Goal: Information Seeking & Learning: Learn about a topic

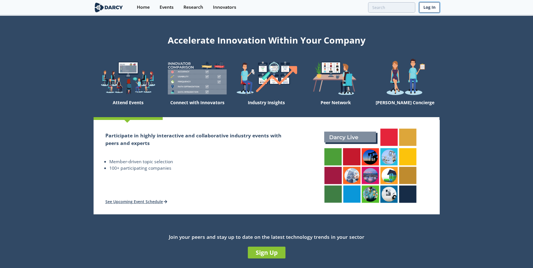
click at [267, 6] on link "Log In" at bounding box center [429, 7] width 20 height 10
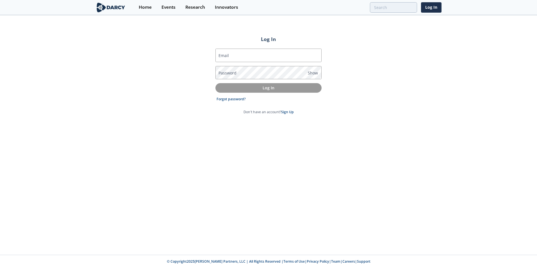
type input "[EMAIL_ADDRESS][DOMAIN_NAME]"
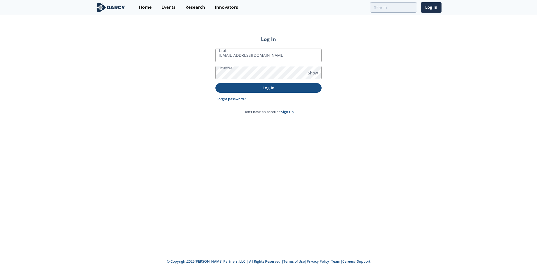
click at [266, 88] on p "Log In" at bounding box center [268, 88] width 98 height 6
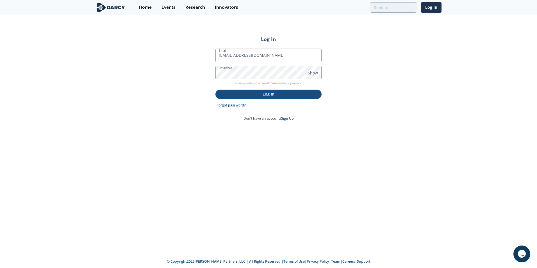
click at [267, 74] on span "Show" at bounding box center [313, 73] width 10 height 6
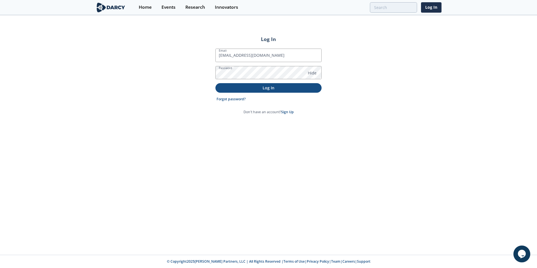
click at [261, 88] on p "Log In" at bounding box center [268, 88] width 98 height 6
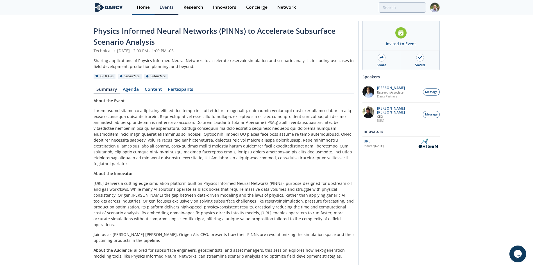
click at [140, 7] on div "Home" at bounding box center [143, 7] width 13 height 4
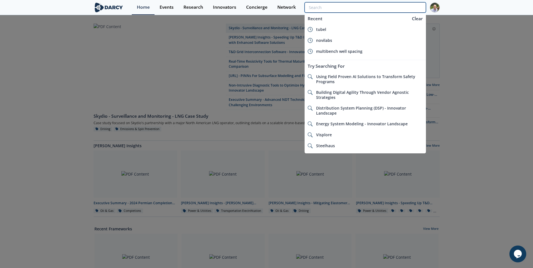
click at [267, 7] on input "search" at bounding box center [364, 7] width 121 height 10
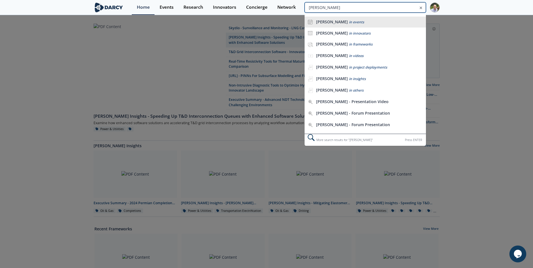
type input "[PERSON_NAME]"
click at [267, 20] on div "[PERSON_NAME] in events" at bounding box center [369, 21] width 107 height 5
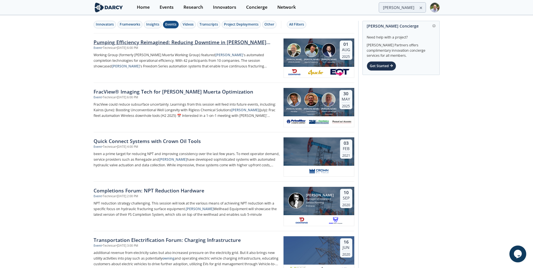
click at [196, 40] on div "Pumping Efficiency Reimagined: Reducing Downtime in [PERSON_NAME] Muerta Comple…" at bounding box center [186, 41] width 186 height 7
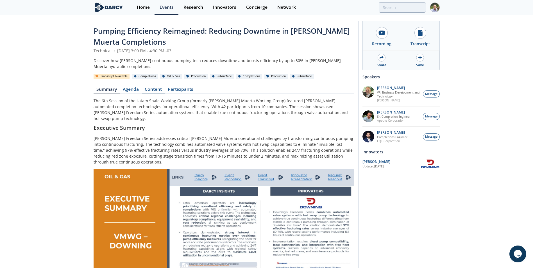
click at [158, 91] on link "Content" at bounding box center [153, 90] width 23 height 7
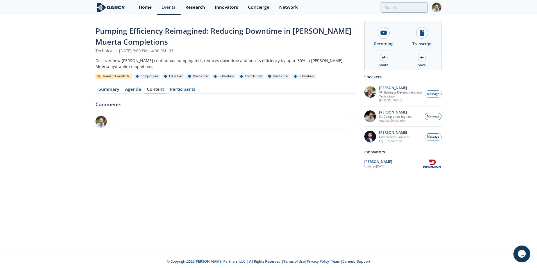
click at [157, 89] on link "Content" at bounding box center [155, 90] width 23 height 7
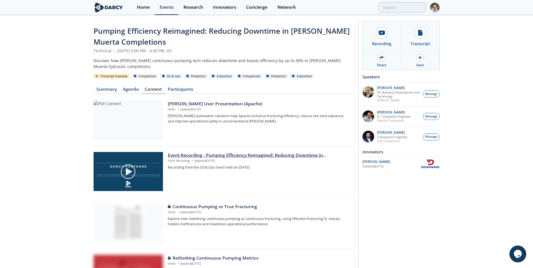
click at [229, 120] on div "Event Recording - Pumping Efficiency Reimagined: Reducing Downtime in [PERSON_N…" at bounding box center [259, 155] width 182 height 7
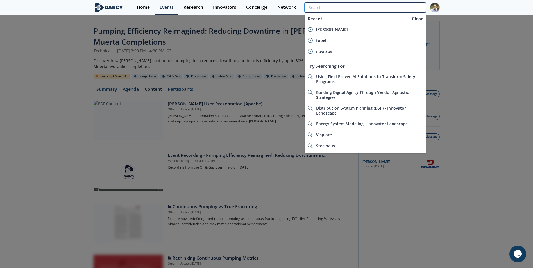
click at [267, 9] on input "search" at bounding box center [364, 7] width 121 height 10
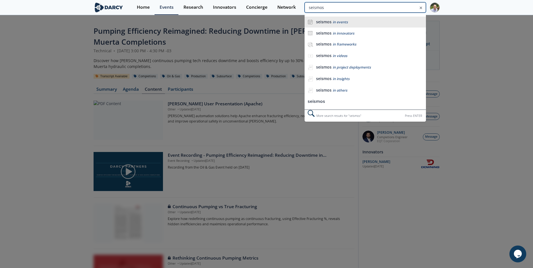
type input "seismos"
click at [267, 21] on div "seismos in events" at bounding box center [369, 21] width 107 height 5
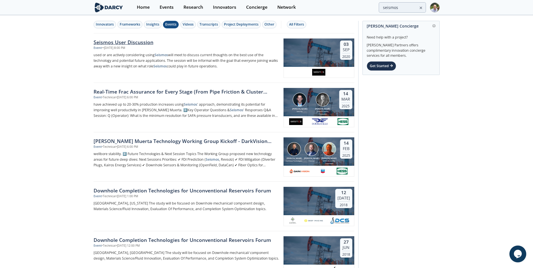
click at [138, 44] on div "Seismos User Discussion" at bounding box center [186, 41] width 186 height 7
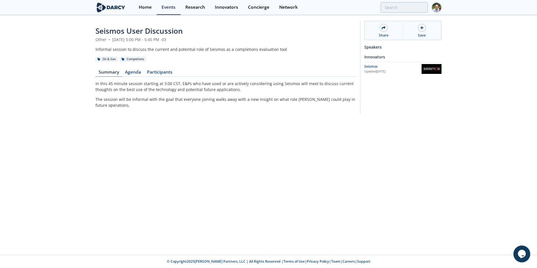
type input "seismos"
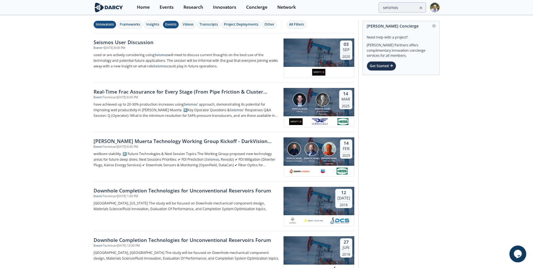
click at [104, 25] on div "Innovators" at bounding box center [105, 24] width 18 height 5
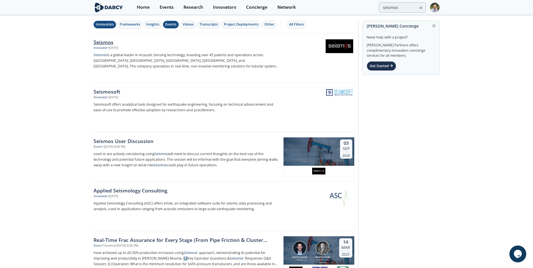
click at [105, 43] on div "Seismos" at bounding box center [186, 41] width 186 height 7
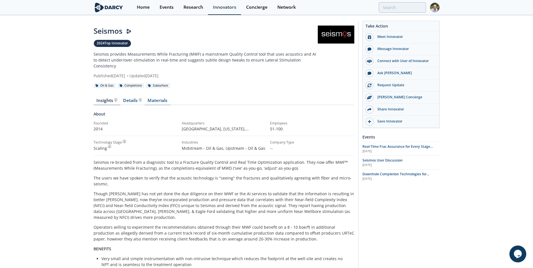
click at [155, 98] on link "Materials" at bounding box center [158, 101] width 26 height 7
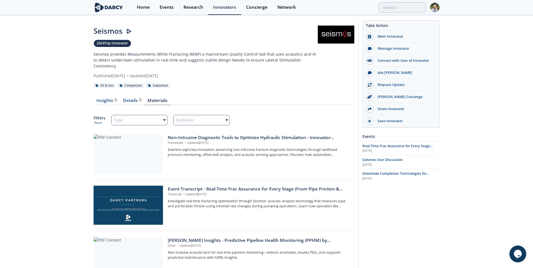
scroll to position [28, 0]
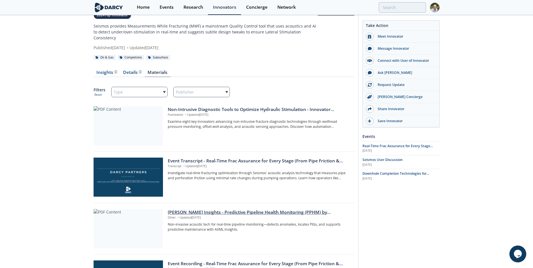
click at [204, 120] on div "[PERSON_NAME] Insights - Predictive Pipeline Health Monitoring (PPHM) by [PERSO…" at bounding box center [259, 212] width 182 height 7
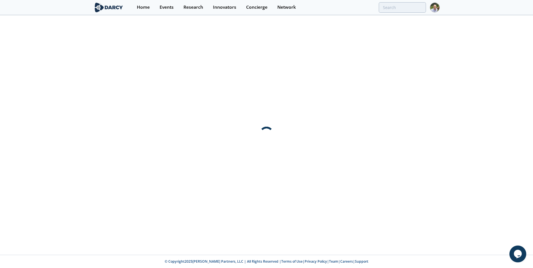
scroll to position [0, 0]
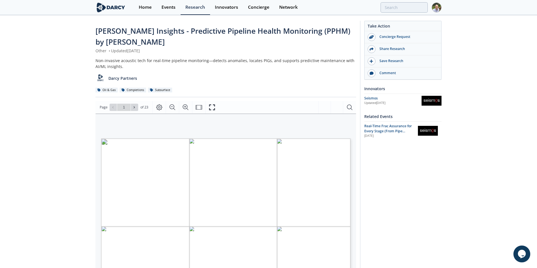
type input "2"
type input "3"
type input "10"
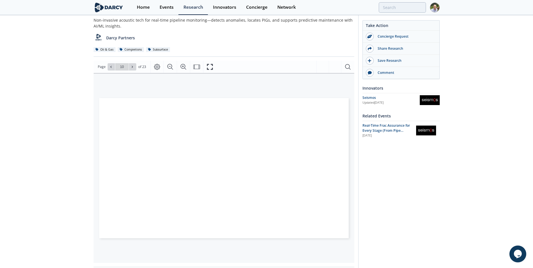
scroll to position [42, 0]
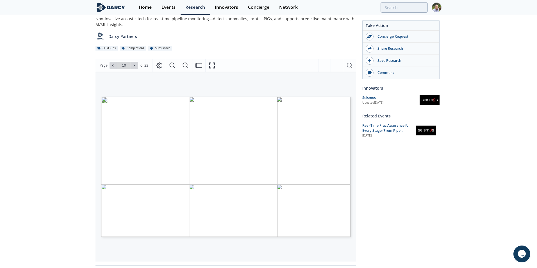
type input "11"
type input "7"
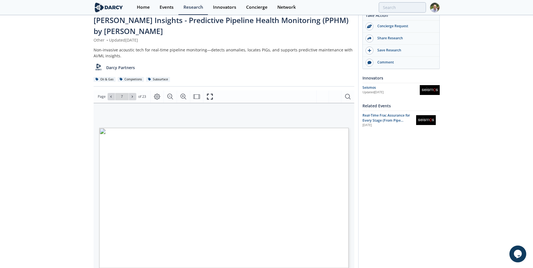
scroll to position [0, 0]
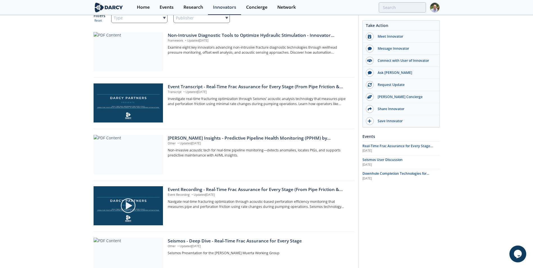
scroll to position [112, 0]
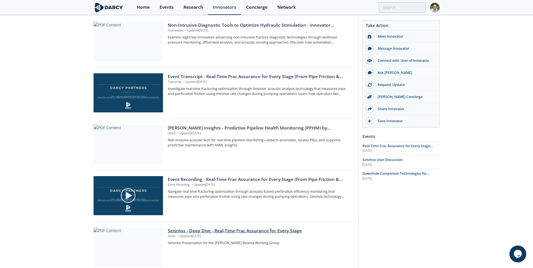
click at [258, 120] on div "Seismos - Deep Dive - Real-Time Frac Assurance for Every Stage" at bounding box center [259, 230] width 182 height 7
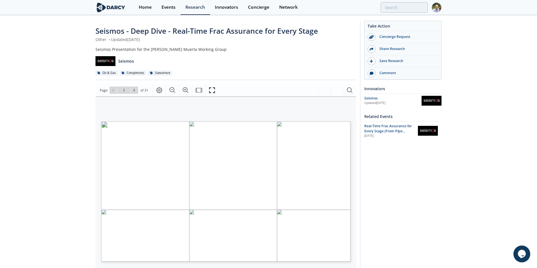
type input "2"
type input "3"
type input "4"
type input "5"
type input "6"
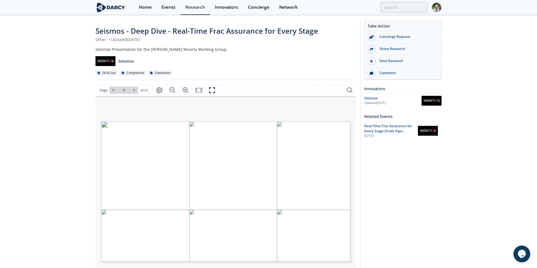
type input "7"
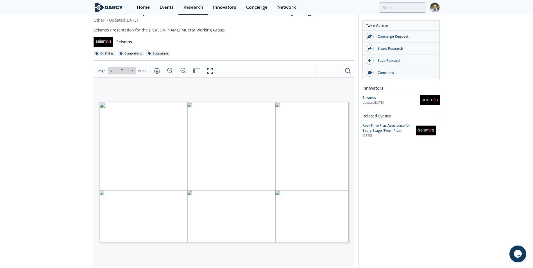
scroll to position [28, 0]
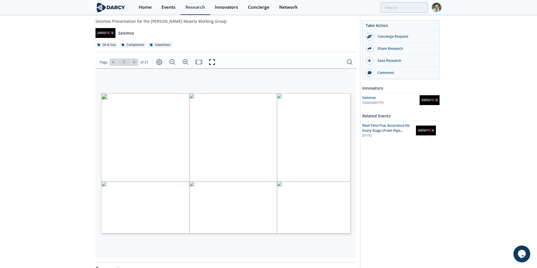
type input "8"
type input "10"
type input "13"
type input "19"
type input "20"
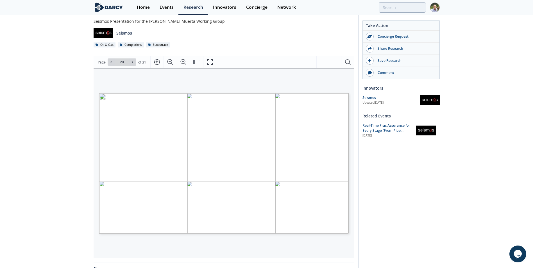
click at [61, 86] on div "Seismos - Deep Dive - Real-Time Frac Assurance for Every Stage Other • Updated …" at bounding box center [266, 186] width 533 height 396
